Goal: Transaction & Acquisition: Purchase product/service

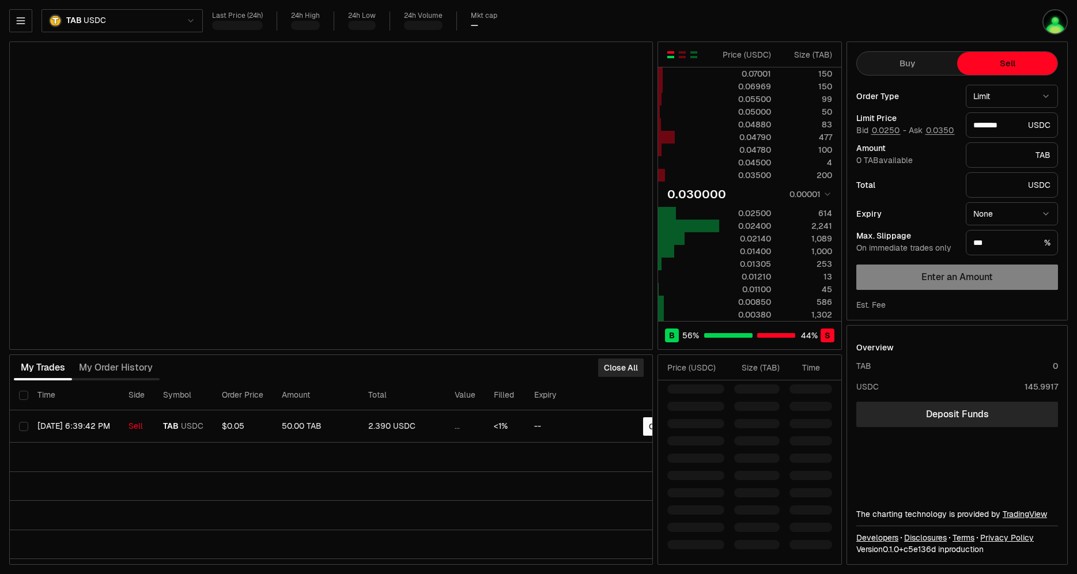
drag, startPoint x: 500, startPoint y: 374, endPoint x: 639, endPoint y: 405, distance: 142.2
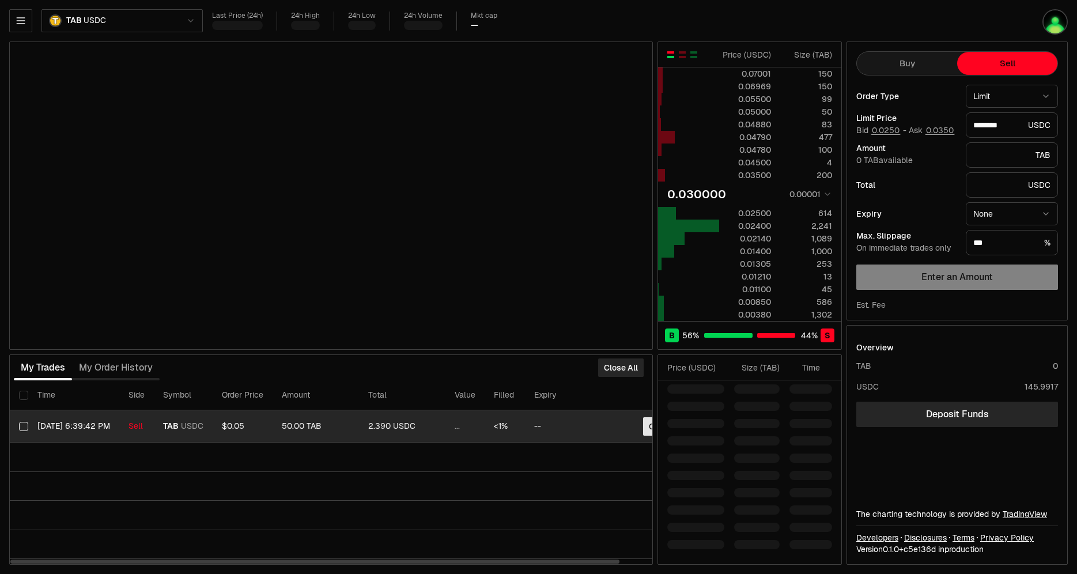
click at [648, 428] on button "Close" at bounding box center [659, 426] width 33 height 18
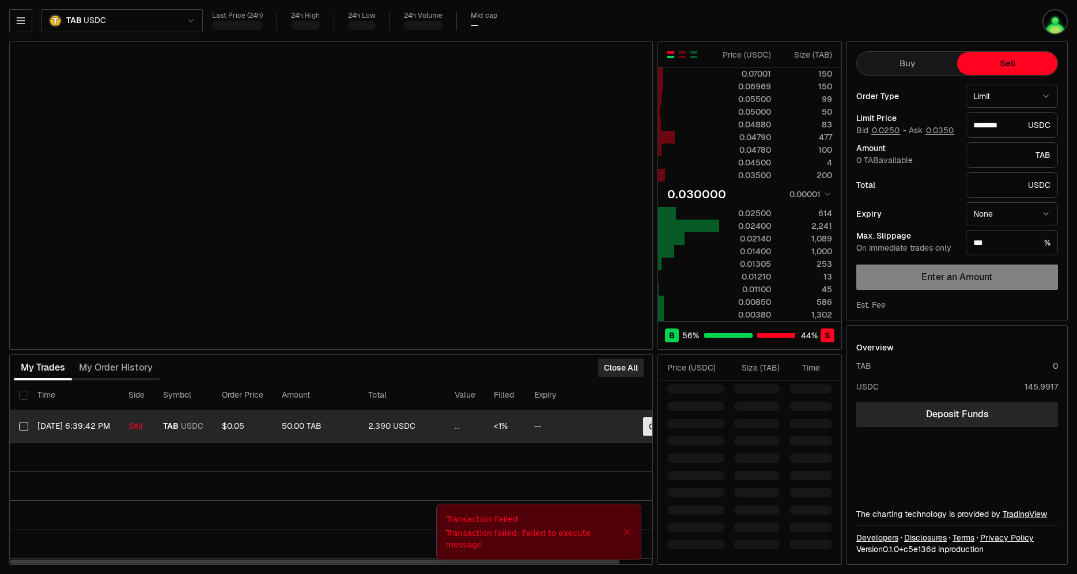
click at [650, 432] on button "Close" at bounding box center [659, 426] width 33 height 18
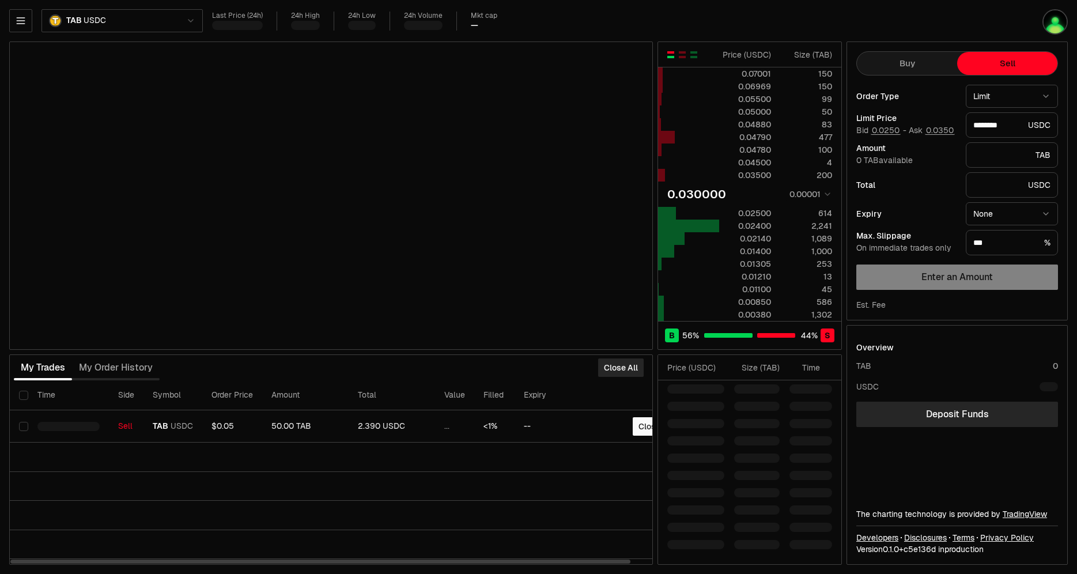
click at [558, 394] on th "Expiry" at bounding box center [554, 395] width 78 height 30
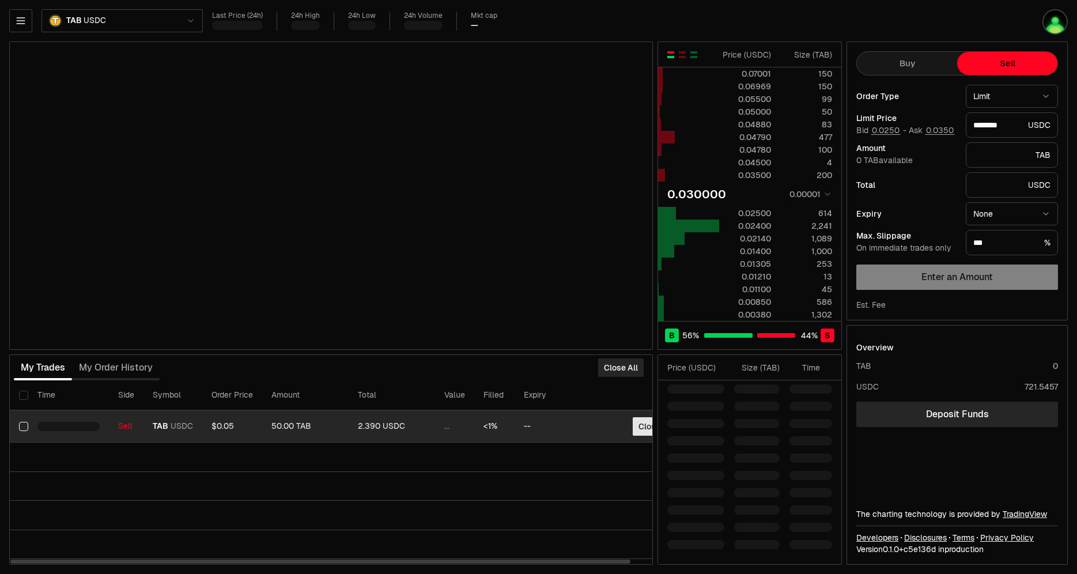
click at [640, 425] on button "Close" at bounding box center [649, 426] width 33 height 18
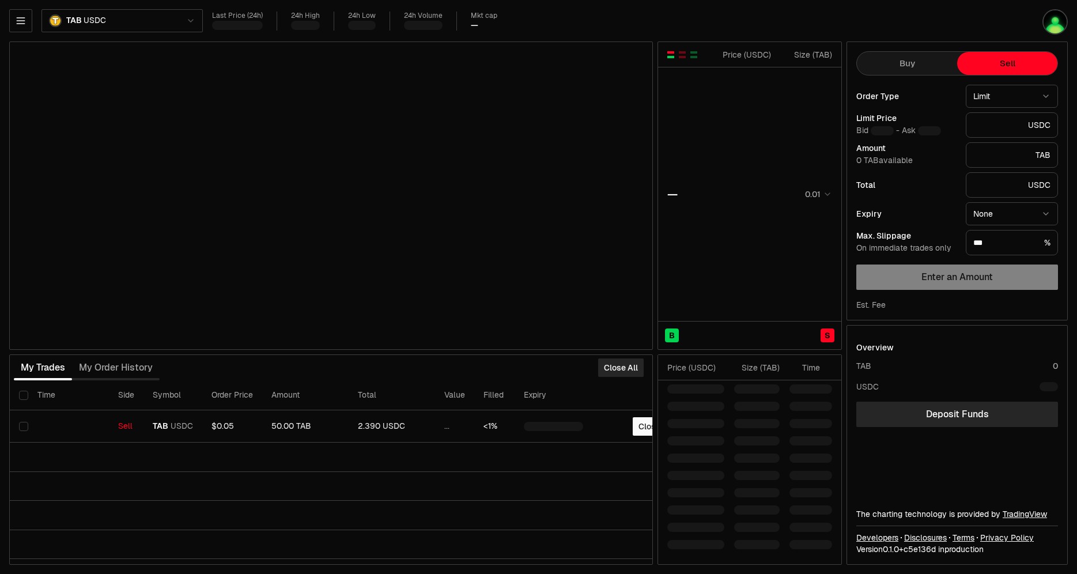
click at [928, 59] on button "Buy" at bounding box center [907, 63] width 100 height 23
type input "********"
